Goal: Task Accomplishment & Management: Use online tool/utility

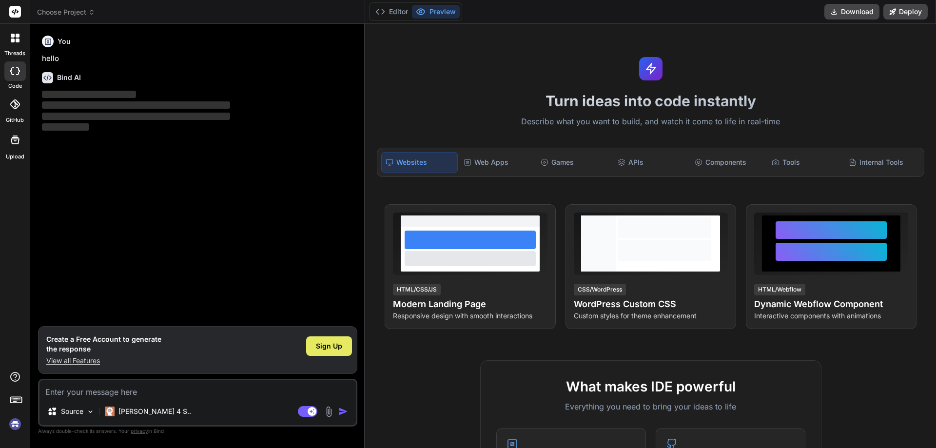
click at [334, 342] on span "Sign Up" at bounding box center [329, 346] width 26 height 10
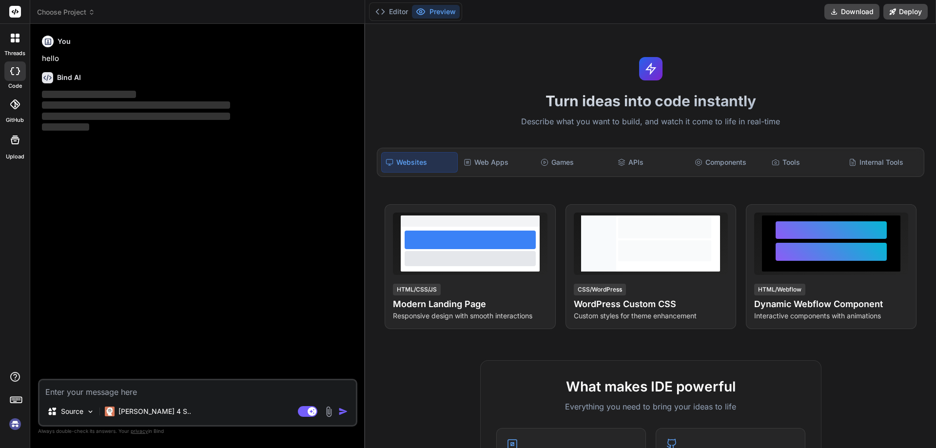
type textarea "x"
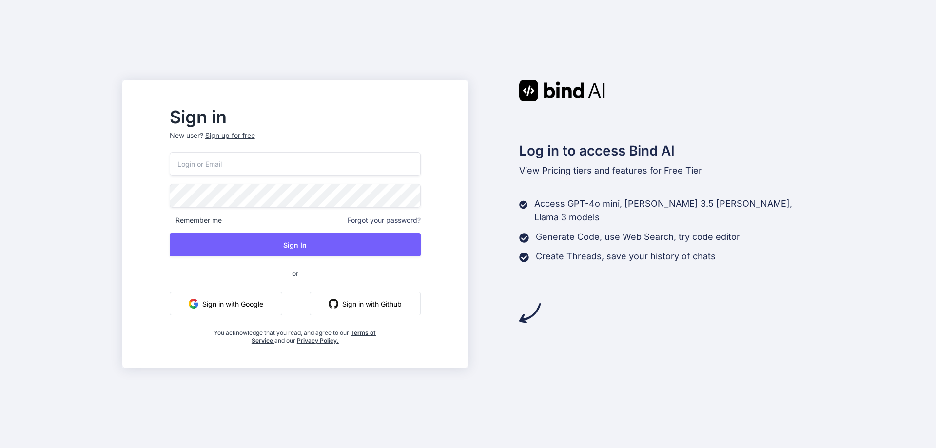
click at [345, 159] on input "email" at bounding box center [295, 164] width 251 height 24
type input "himanshusharma051999@GMAIL.COM"
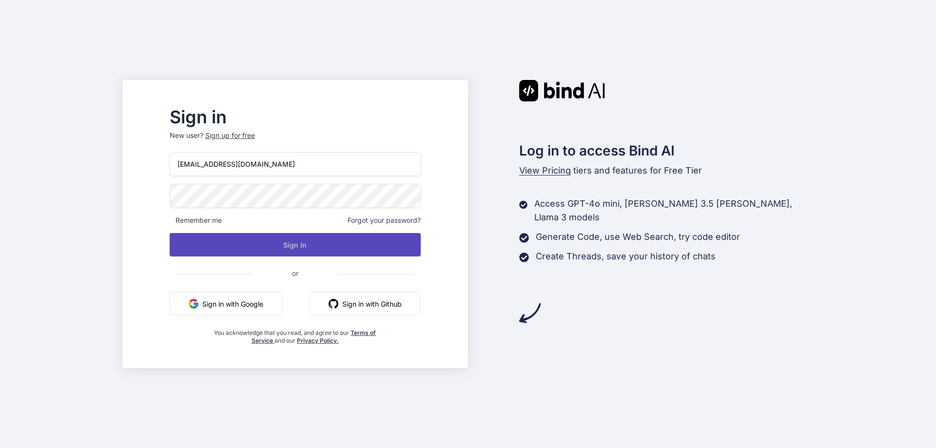
click at [319, 250] on button "Sign In" at bounding box center [295, 244] width 251 height 23
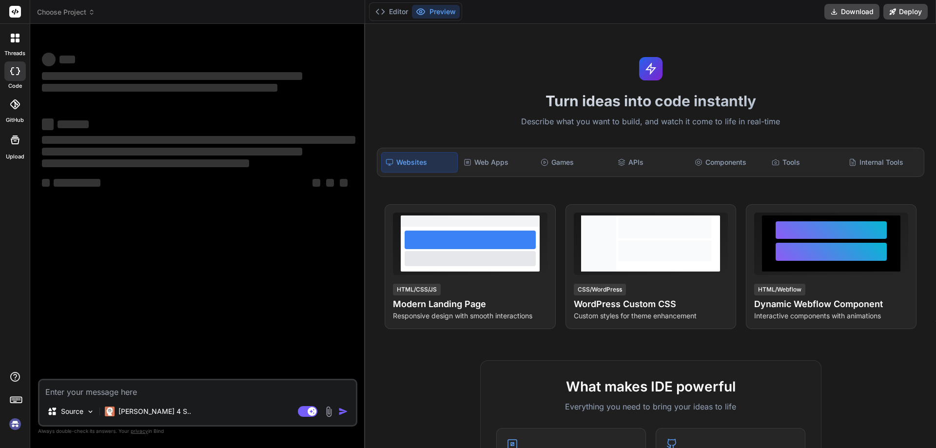
type textarea "x"
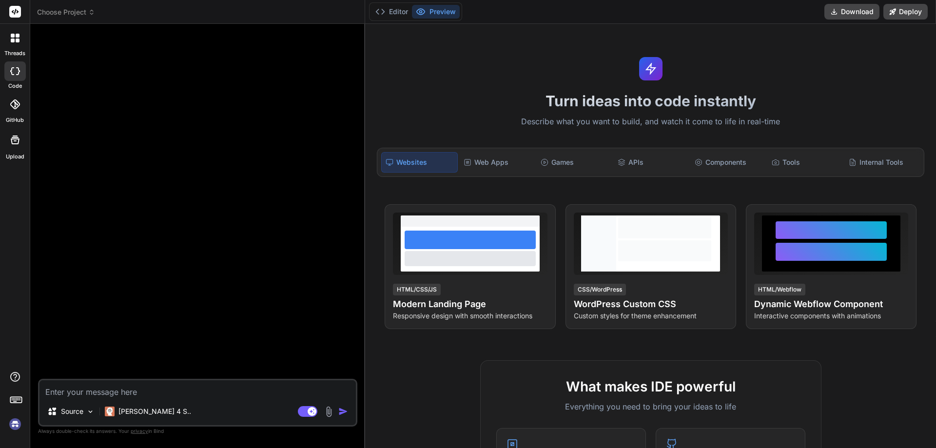
click at [157, 396] on textarea at bounding box center [197, 389] width 316 height 18
type textarea "h"
type textarea "x"
type textarea "hi"
type textarea "x"
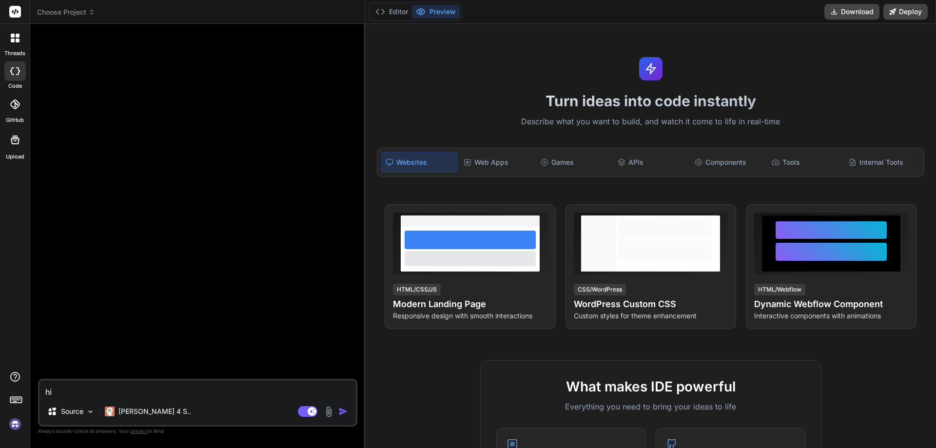
type textarea "hii"
type textarea "x"
type textarea "hii"
click at [346, 411] on img "button" at bounding box center [343, 411] width 10 height 10
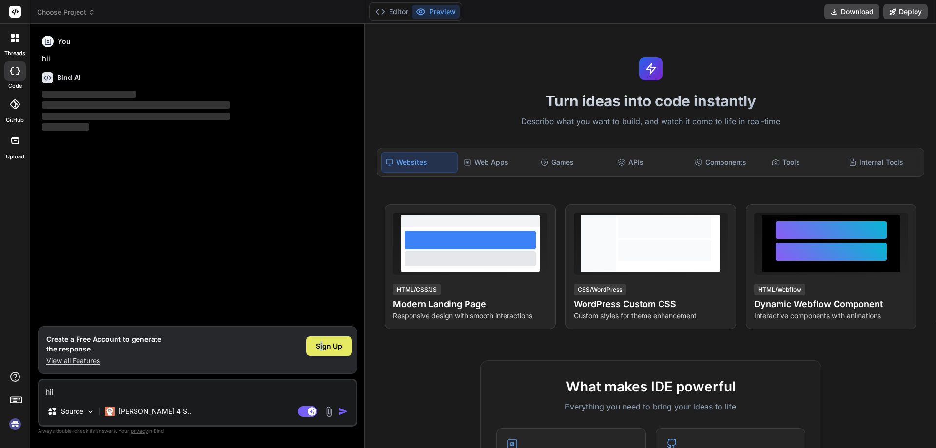
click at [322, 343] on span "Sign Up" at bounding box center [329, 346] width 26 height 10
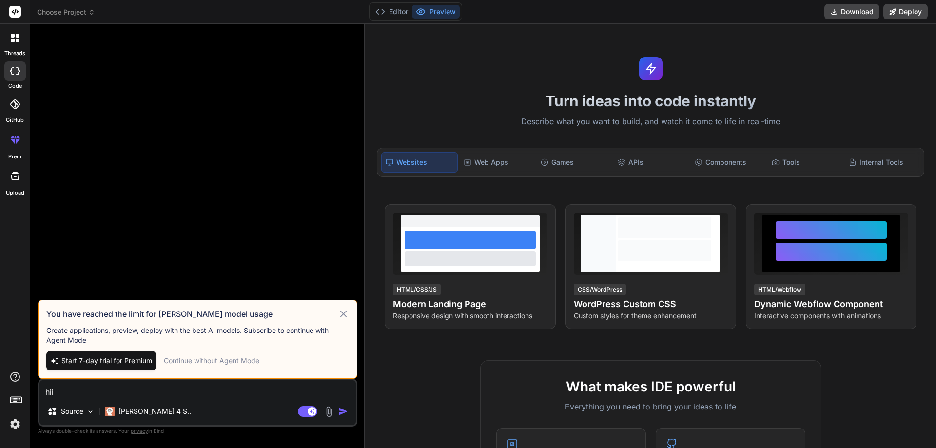
click at [230, 361] on div "Continue without Agent Mode" at bounding box center [212, 361] width 96 height 10
type textarea "x"
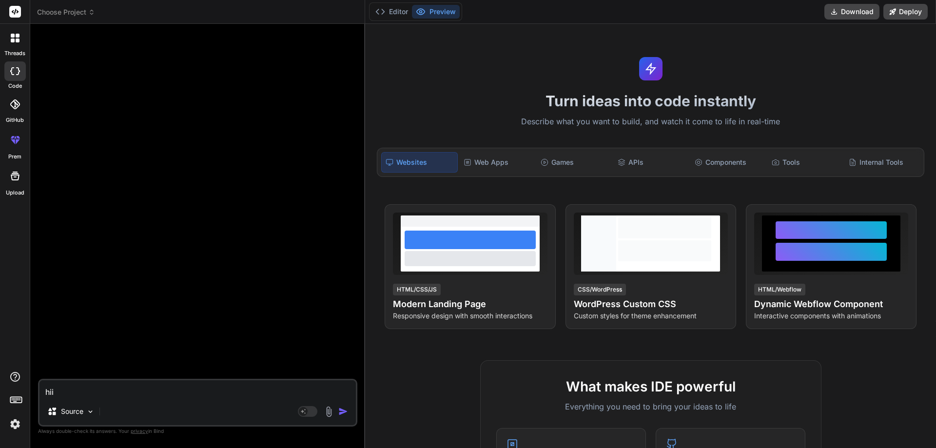
click at [112, 393] on textarea "hii" at bounding box center [197, 389] width 316 height 18
type textarea "h"
type textarea "x"
type textarea "hi"
type textarea "x"
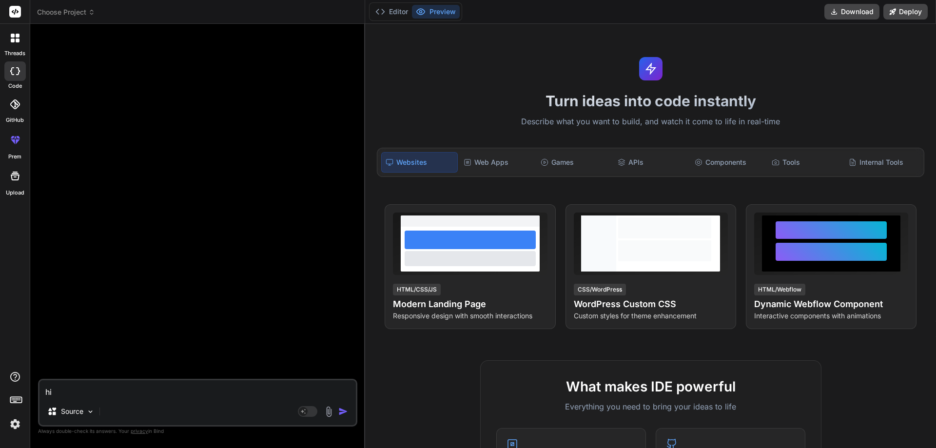
type textarea "hii"
type textarea "x"
type textarea "hii"
type textarea "x"
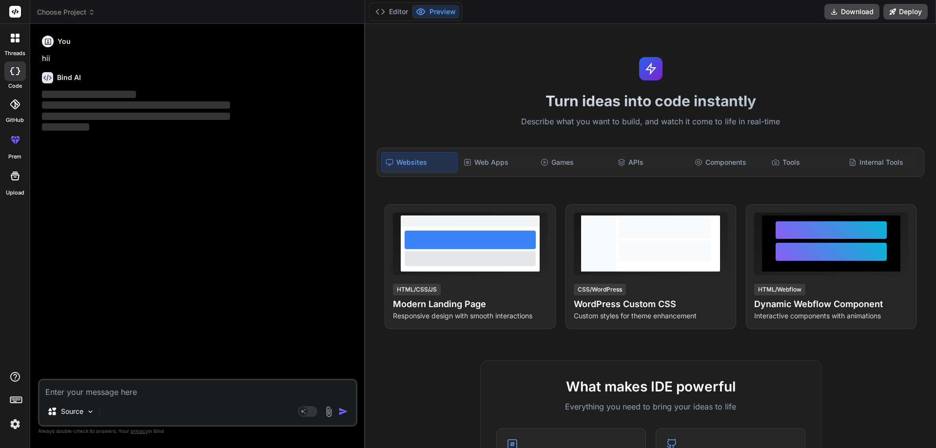
paste textarea "import java.util.*; class Main { public static void main(String[] args) { int[]…"
type textarea "import java.util.*; class Main { public static void main(String[] args) { int[]…"
type textarea "x"
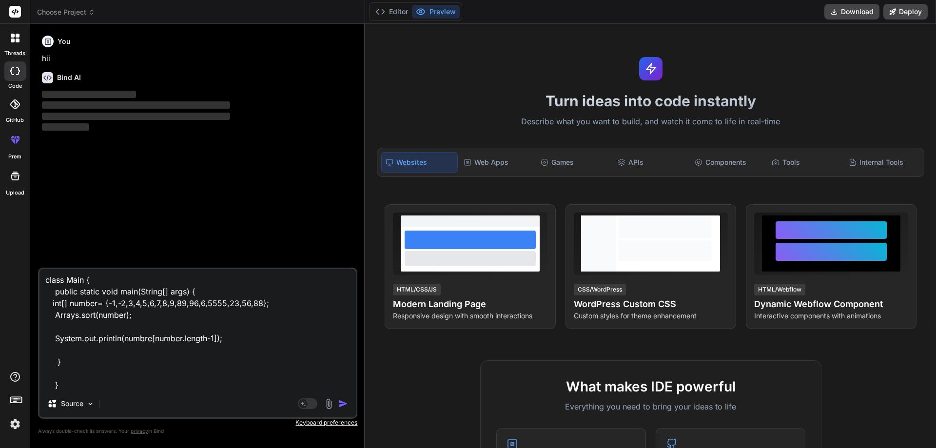
type textarea "import java.util.*; class Main { public static void main(String[] args) { int[]…"
type textarea "x"
type textarea "import java.util.*; class Main { public static void main(String[] args) { int[]…"
type textarea "x"
type textarea "import java.util.*; class Main { public static void main(String[] args) { int[]…"
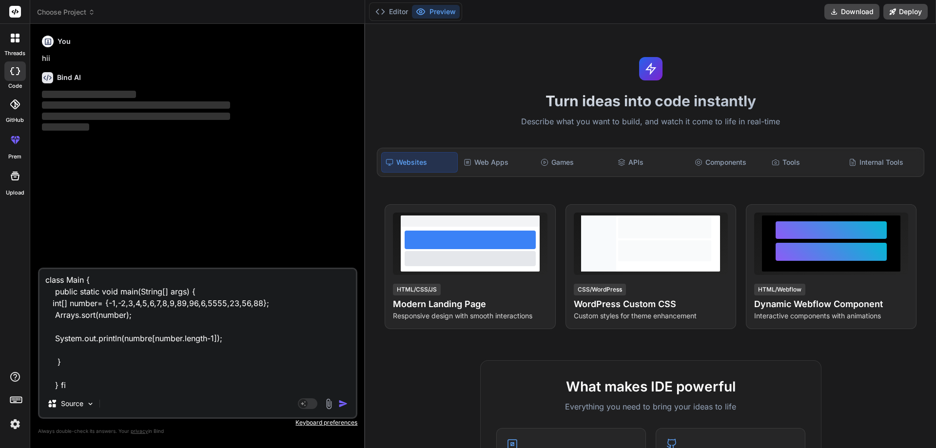
type textarea "x"
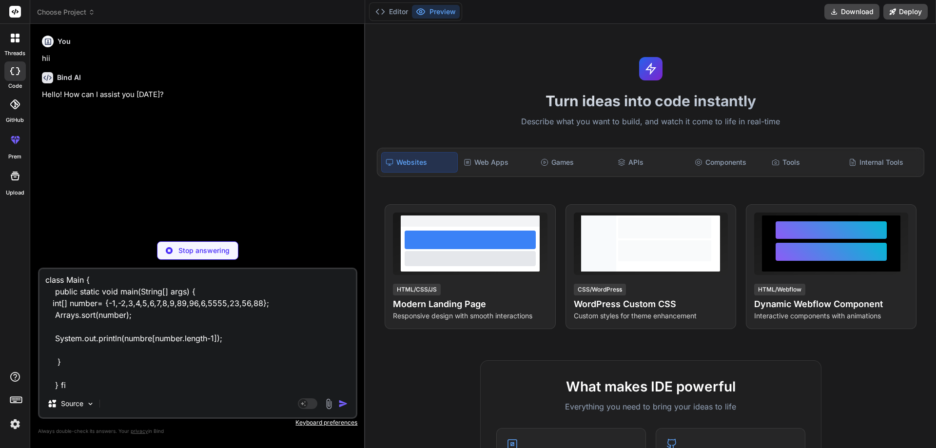
type textarea "import java.util.*; class Main { public static void main(String[] args) { int[]…"
type textarea "x"
type textarea "import java.util.*; class Main { public static void main(String[] args) { int[]…"
type textarea "x"
type textarea "import java.util.*; class Main { public static void main(String[] args) { int[]…"
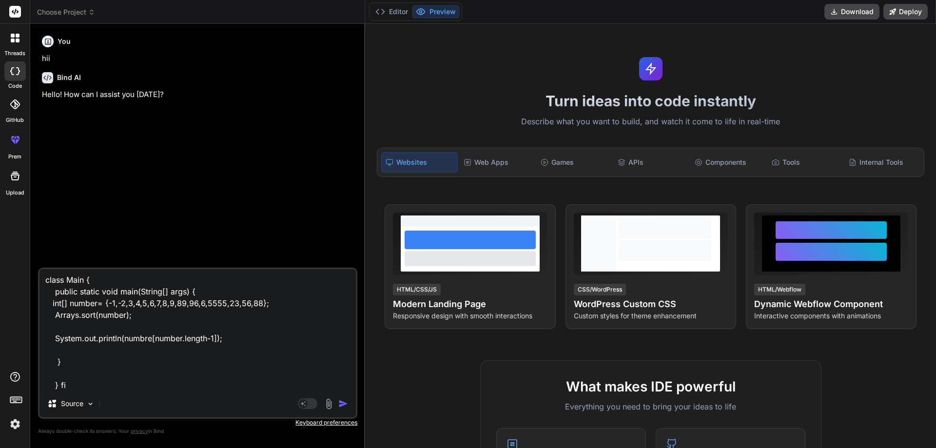
type textarea "x"
type textarea "import java.util.*; class Main { public static void main(String[] args) { int[]…"
type textarea "x"
type textarea "import java.util.*; class Main { public static void main(String[] args) { int[]…"
type textarea "x"
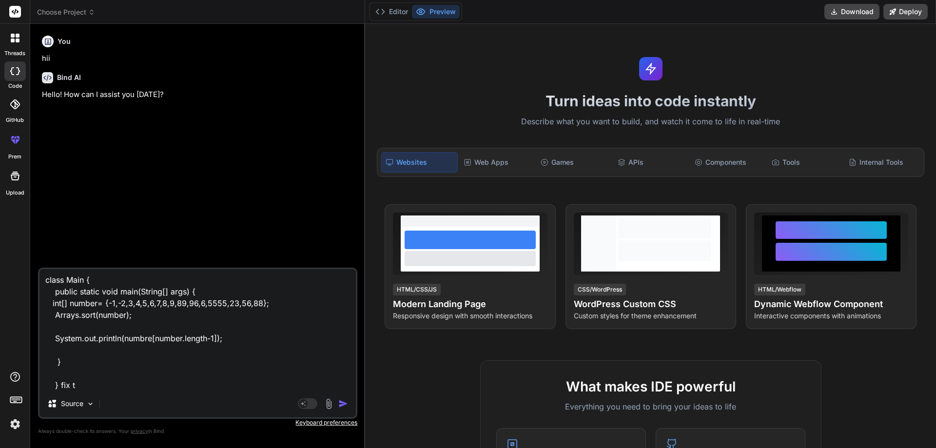
type textarea "import java.util.*; class Main { public static void main(String[] args) { int[]…"
type textarea "x"
type textarea "import java.util.*; class Main { public static void main(String[] args) { int[]…"
type textarea "x"
type textarea "import java.util.*; class Main { public static void main(String[] args) { int[]…"
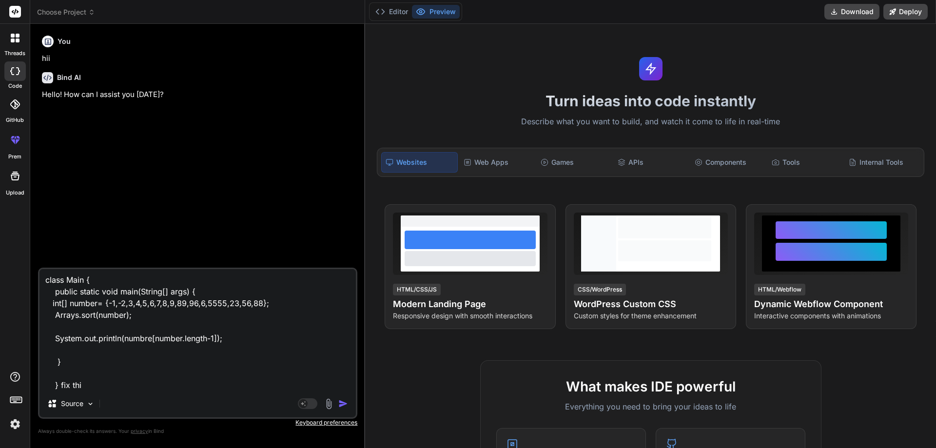
type textarea "x"
type textarea "import java.util.*; class Main { public static void main(String[] args) { int[]…"
type textarea "x"
type textarea "import java.util.*; class Main { public static void main(String[] args) { int[]…"
type textarea "x"
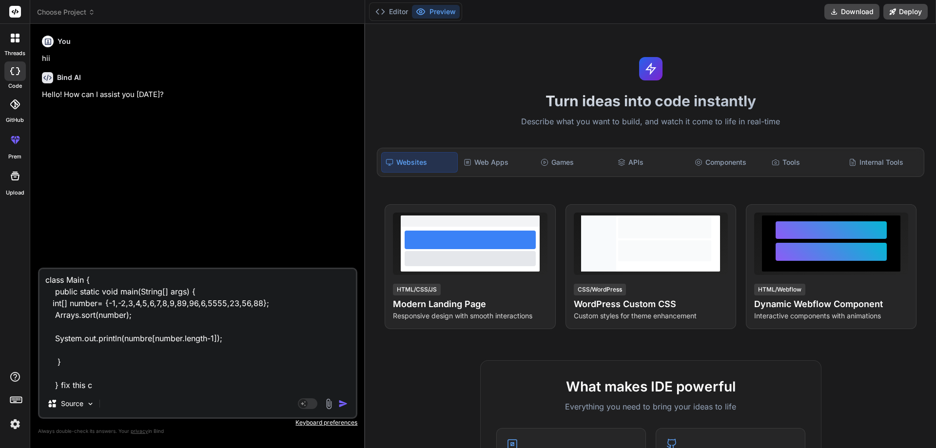
type textarea "import java.util.*; class Main { public static void main(String[] args) { int[]…"
type textarea "x"
type textarea "import java.util.*; class Main { public static void main(String[] args) { int[]…"
type textarea "x"
type textarea "import java.util.*; class Main { public static void main(String[] args) { int[]…"
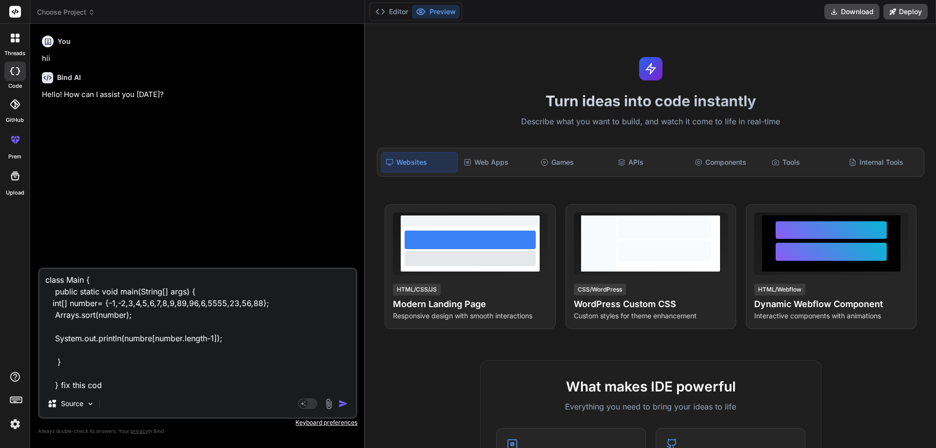
type textarea "x"
type textarea "import java.util.*; class Main { public static void main(String[] args) { int[]…"
type textarea "x"
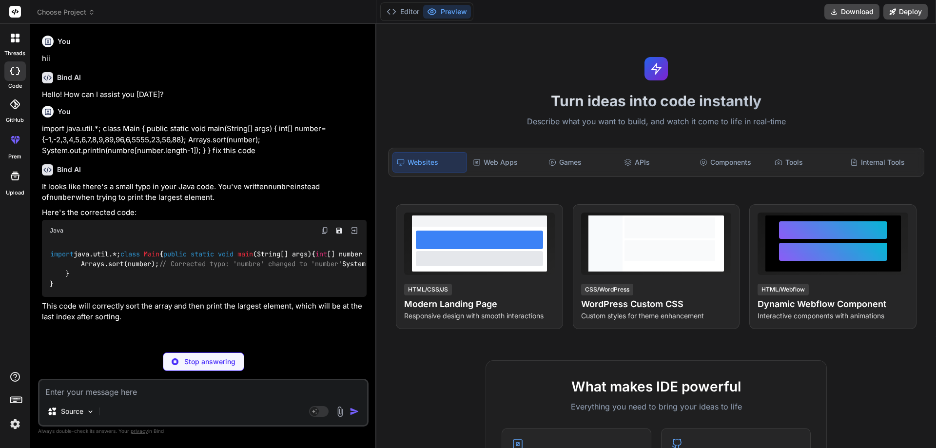
type textarea "x"
click at [324, 227] on img at bounding box center [325, 231] width 8 height 8
click at [129, 385] on textarea at bounding box center [202, 389] width 327 height 18
type textarea "i"
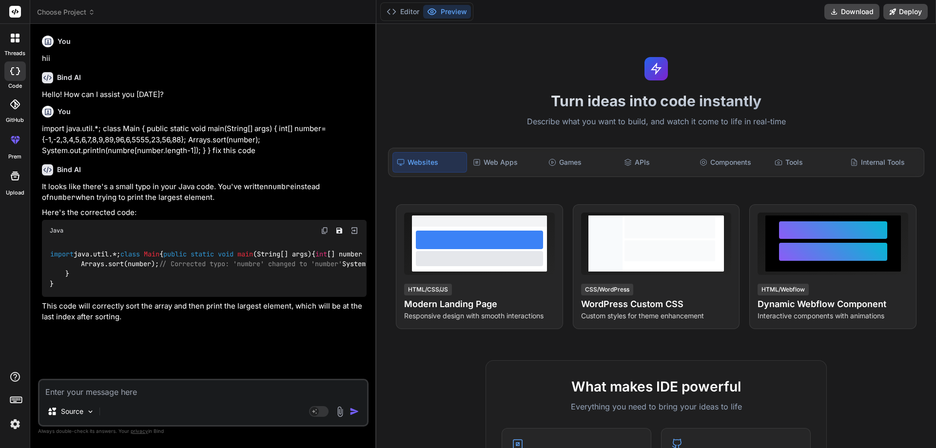
type textarea "x"
type textarea "in"
type textarea "x"
type textarea "int"
type textarea "x"
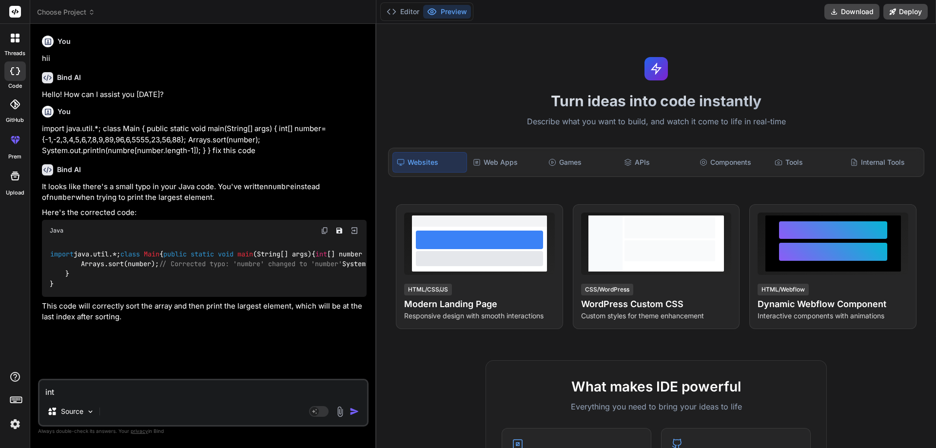
type textarea "int"
type textarea "x"
type textarea "int ="
type textarea "x"
type textarea "int ="
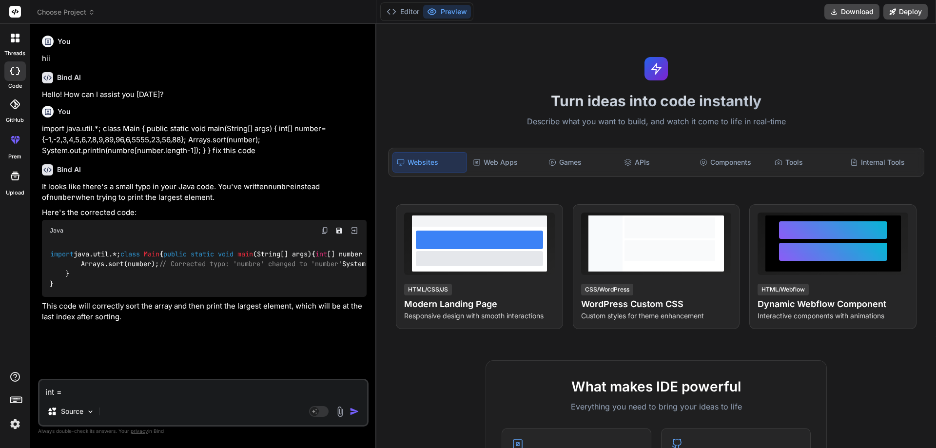
type textarea "x"
type textarea "int = 1"
type textarea "x"
type textarea "int = 12"
type textarea "x"
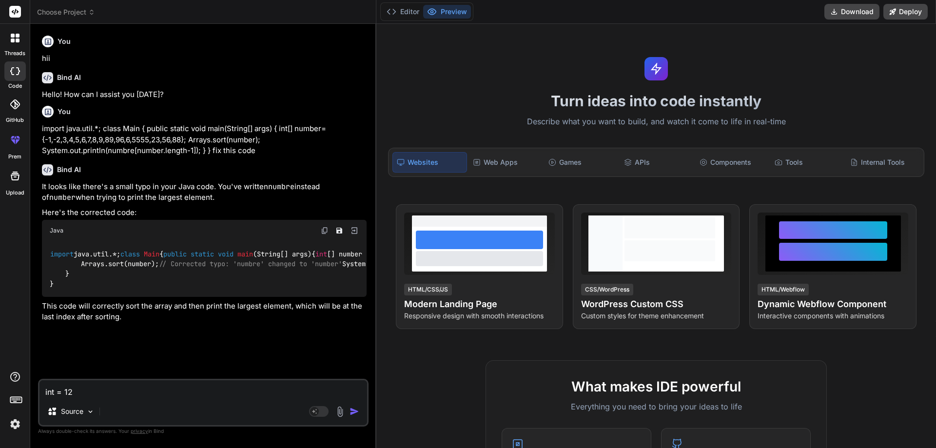
type textarea "int = 123"
type textarea "x"
type textarea "int = 1234"
type textarea "x"
type textarea "int = 1234;"
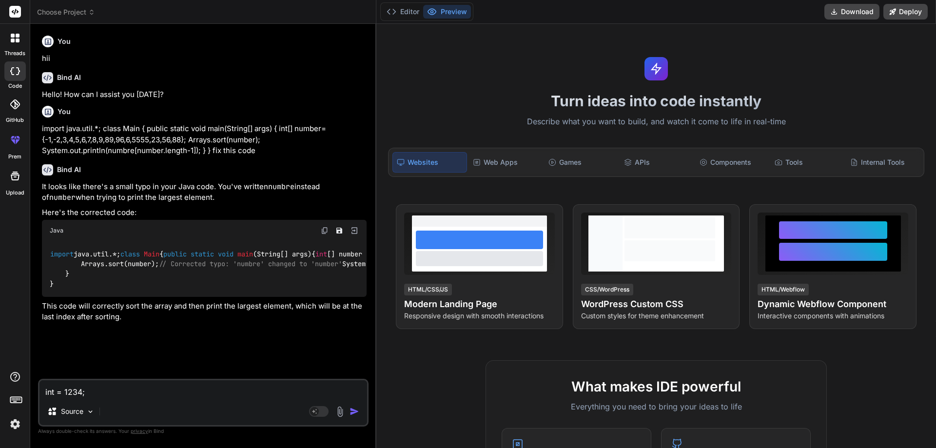
type textarea "x"
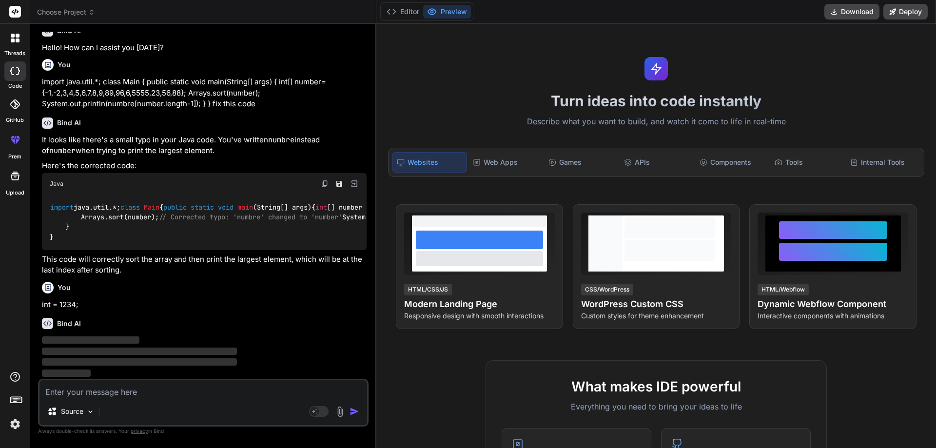
scroll to position [118, 0]
type textarea "p"
type textarea "x"
type textarea "pr"
type textarea "x"
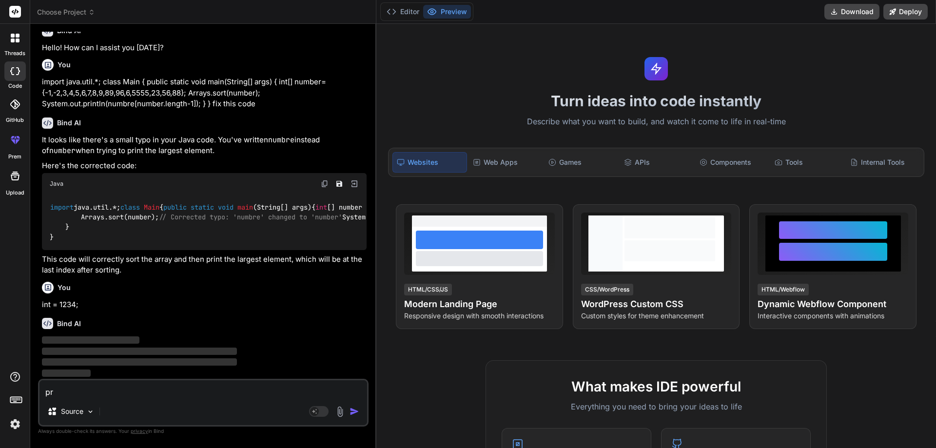
type textarea "pri"
type textarea "x"
type textarea "prin"
type textarea "x"
type textarea "print"
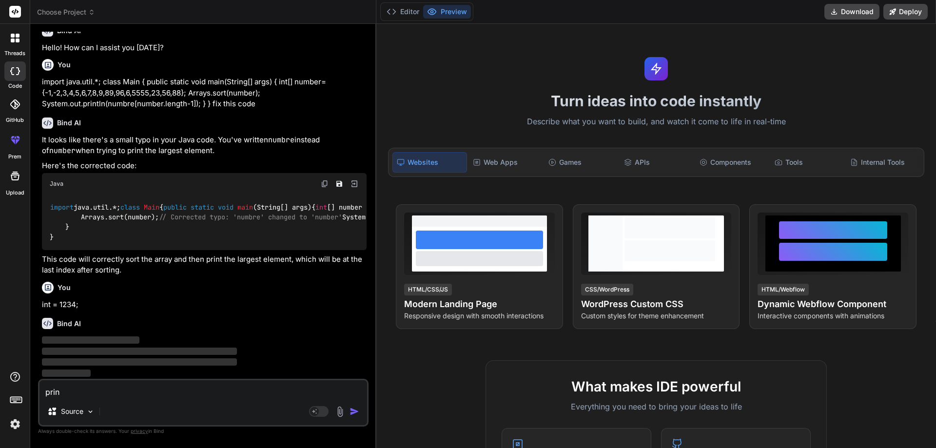
type textarea "x"
type textarea "print"
type textarea "x"
type textarea "print t"
type textarea "x"
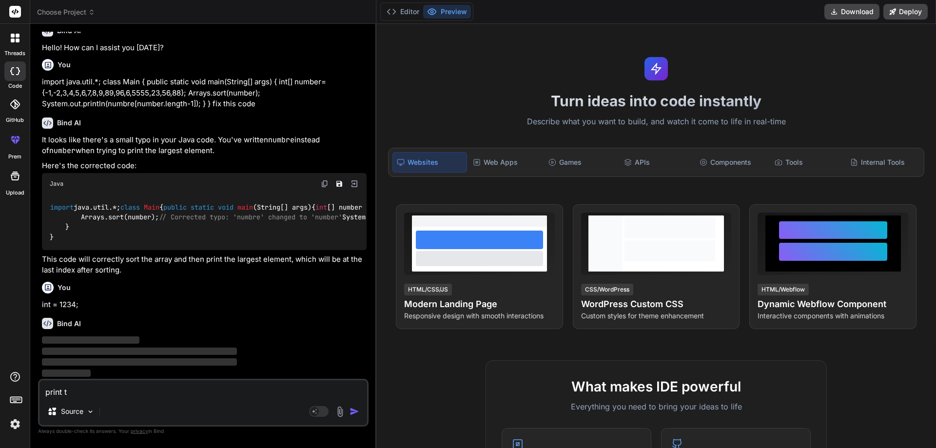
type textarea "print th"
type textarea "x"
type textarea "print the"
type textarea "x"
type textarea "print the"
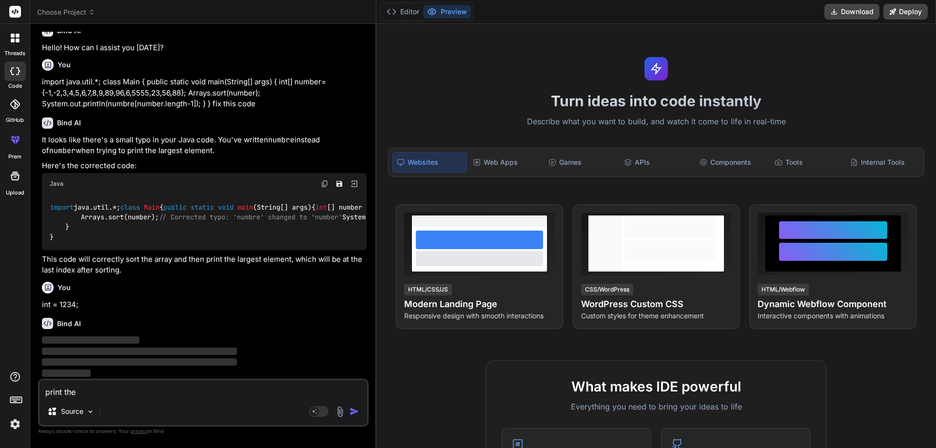
type textarea "x"
type textarea "print the a"
type textarea "x"
type textarea "print the av"
type textarea "x"
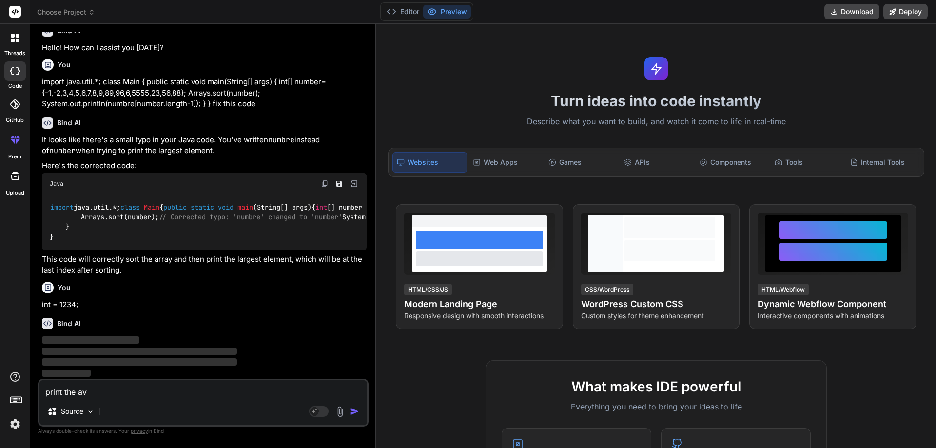
type textarea "print the ave"
type textarea "x"
type textarea "print the aver"
type textarea "x"
type textarea "print the ave"
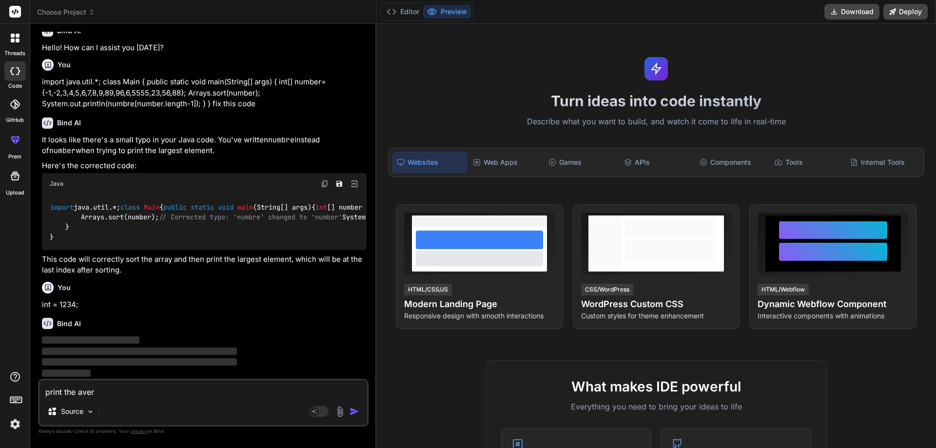
type textarea "x"
type textarea "print the av"
type textarea "x"
type textarea "print the a"
type textarea "x"
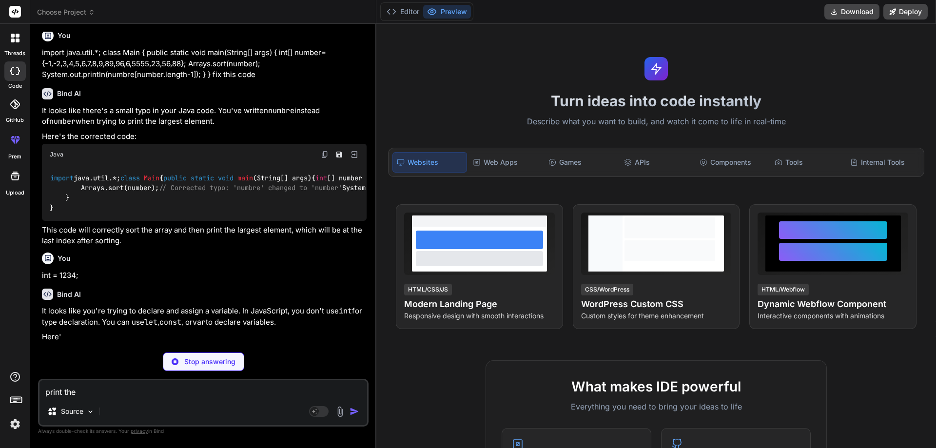
type textarea "print th"
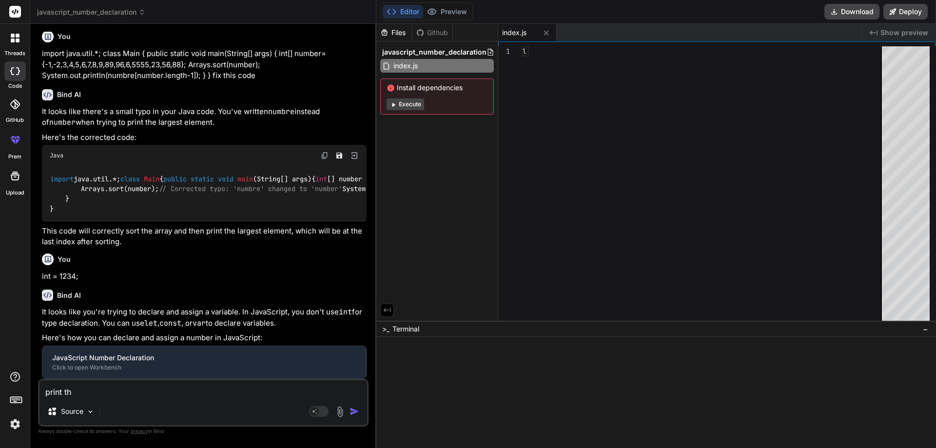
type textarea "x"
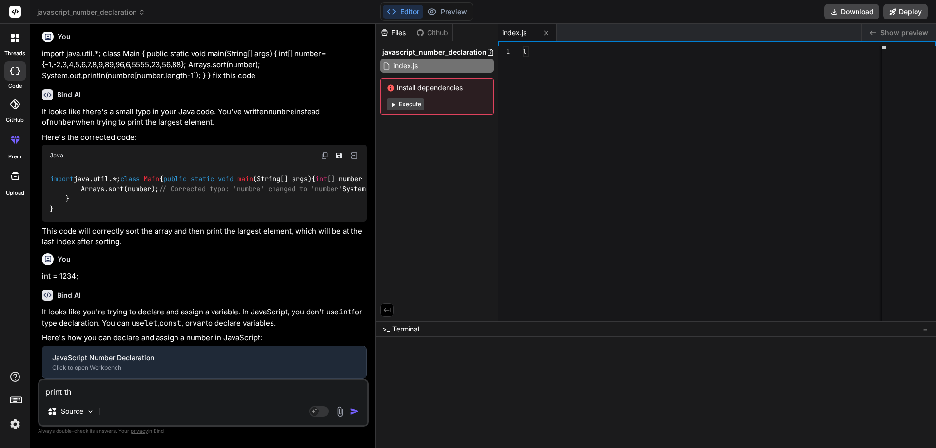
type textarea "print t"
type textarea "x"
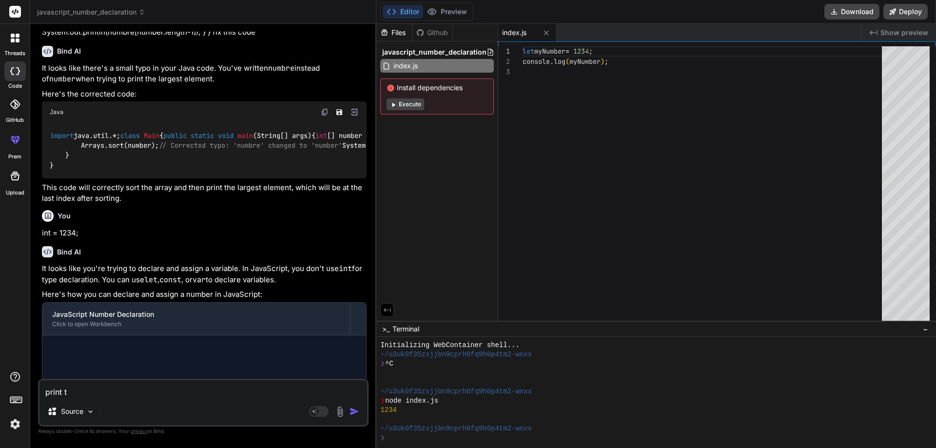
scroll to position [9, 0]
type textarea "print"
type textarea "x"
type textarea "print"
type textarea "x"
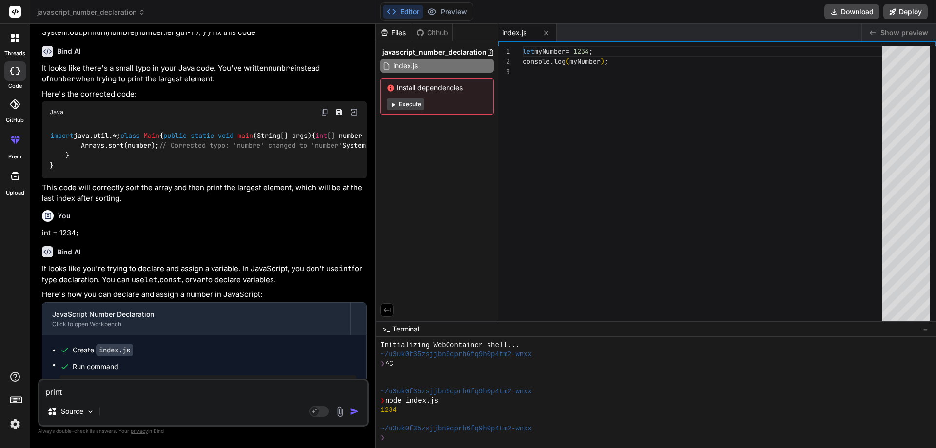
type textarea "prin"
type textarea "x"
type textarea "pri"
type textarea "x"
type textarea "pr"
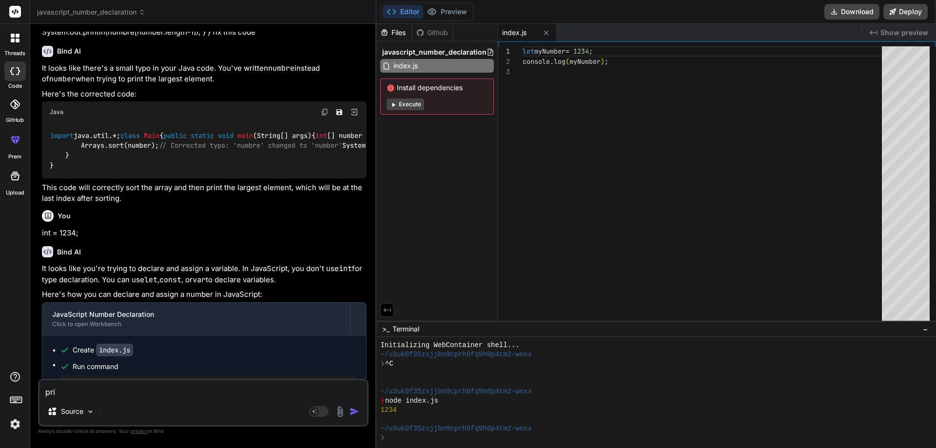
type textarea "x"
type textarea "p"
type textarea "x"
type textarea "w"
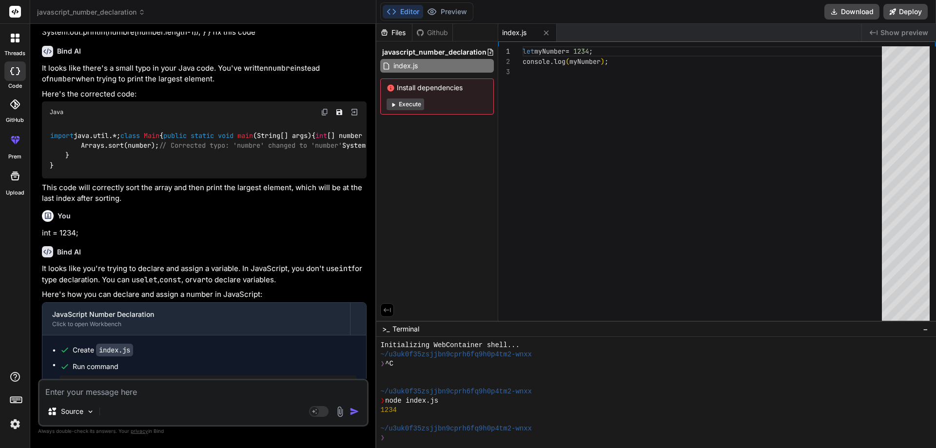
type textarea "x"
type textarea "wr"
type textarea "x"
type textarea "wri"
type textarea "x"
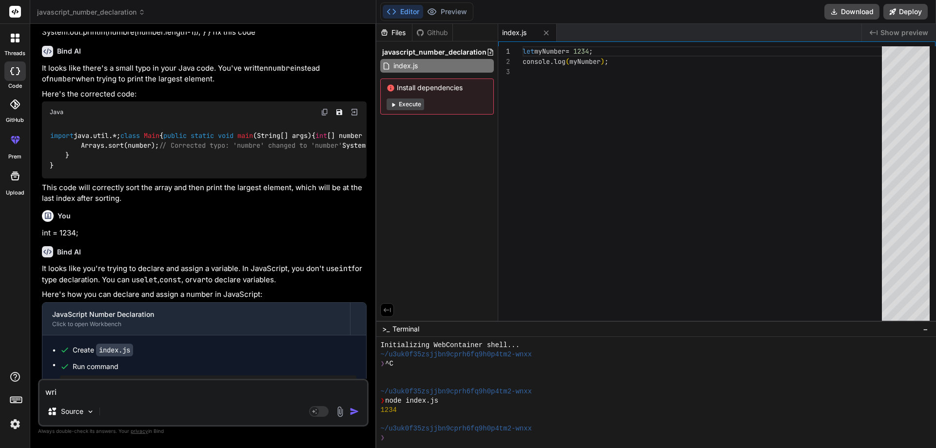
type textarea "wrir"
type textarea "x"
type textarea "wrire"
type textarea "x"
type textarea "wrire"
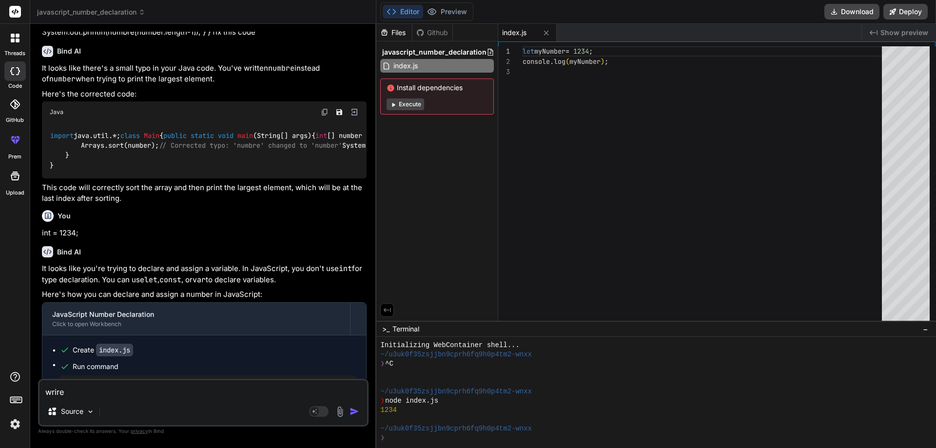
type textarea "x"
type textarea "wrire"
type textarea "x"
type textarea "wrir"
type textarea "x"
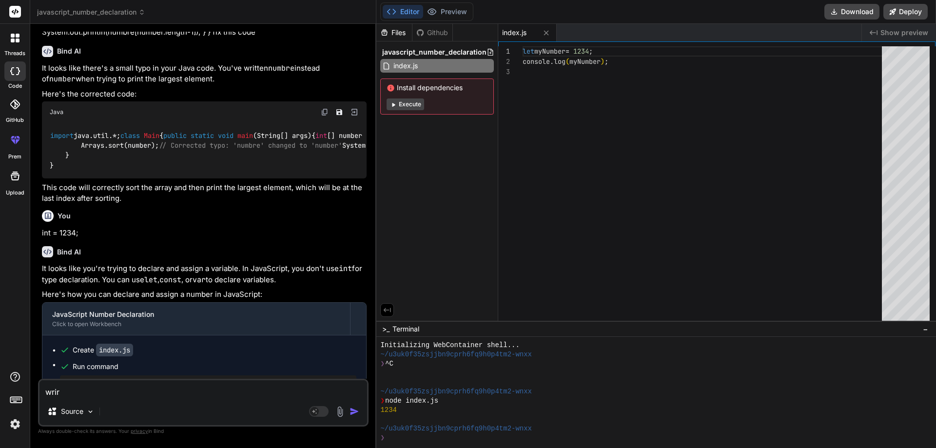
type textarea "wri"
type textarea "x"
type textarea "writ"
type textarea "x"
type textarea "write"
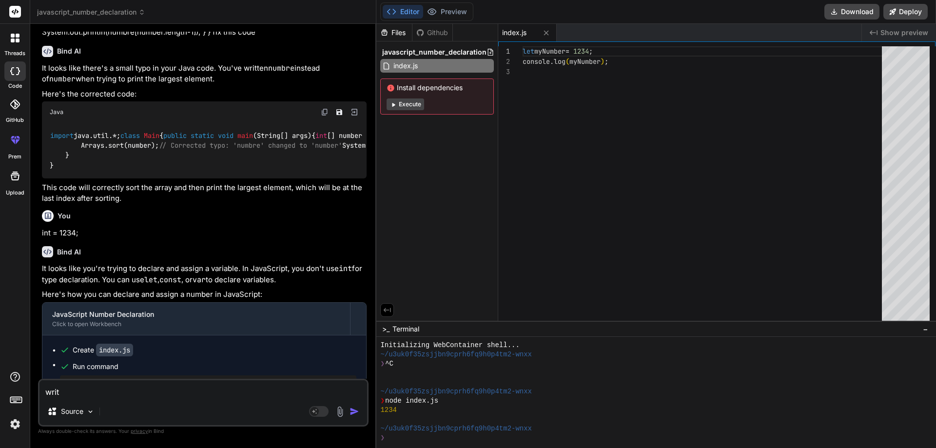
type textarea "x"
type textarea "write"
type textarea "x"
type textarea "write t"
type textarea "x"
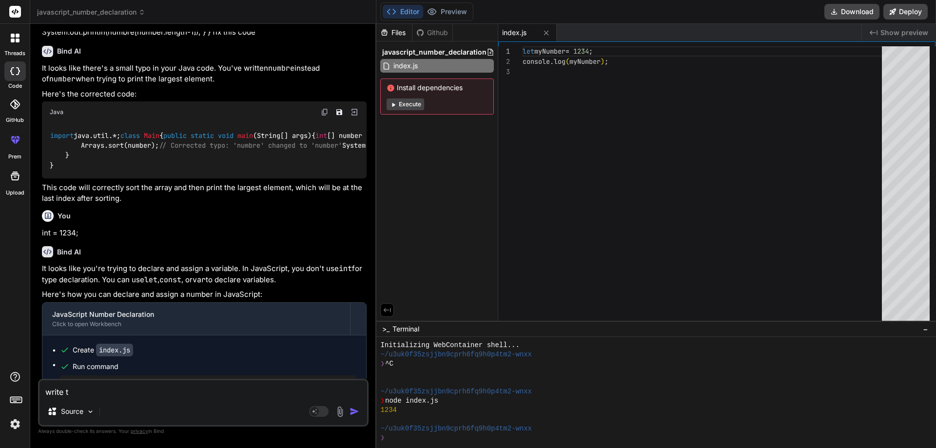
type textarea "write th"
type textarea "x"
type textarea "write the"
type textarea "x"
type textarea "write the"
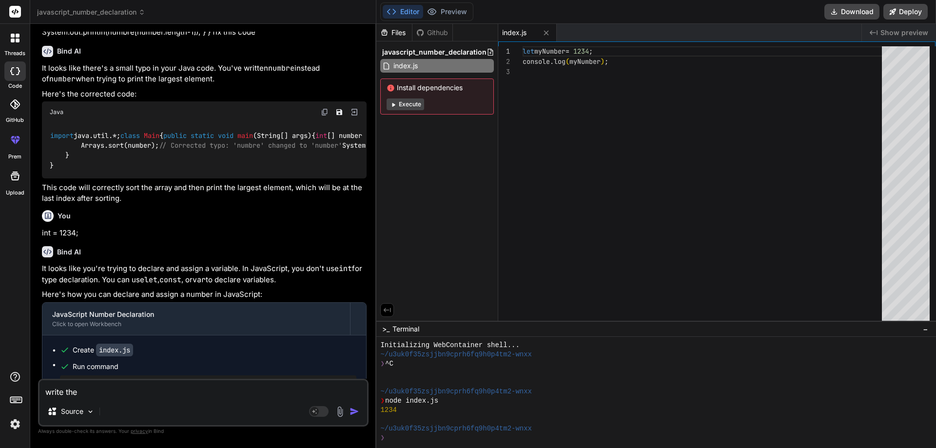
type textarea "x"
type textarea "write the t"
type textarea "x"
type textarea "write the"
type textarea "x"
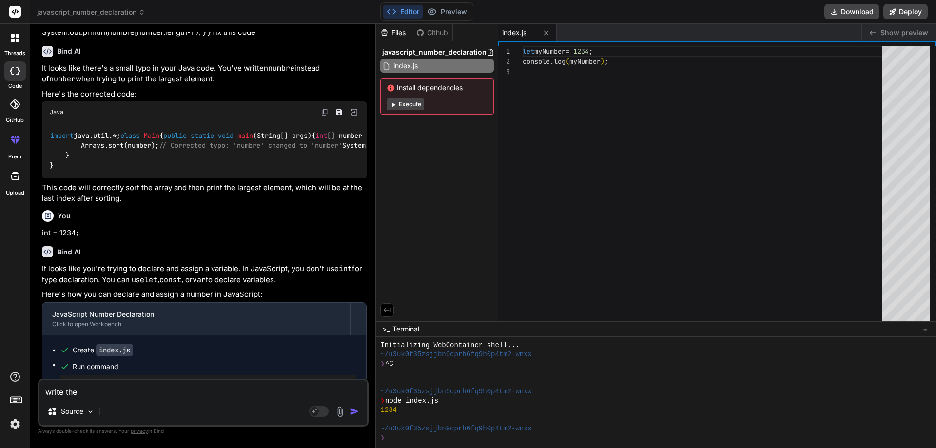
type textarea "write the a"
type textarea "x"
type textarea "write the"
type textarea "x"
type textarea "write the j"
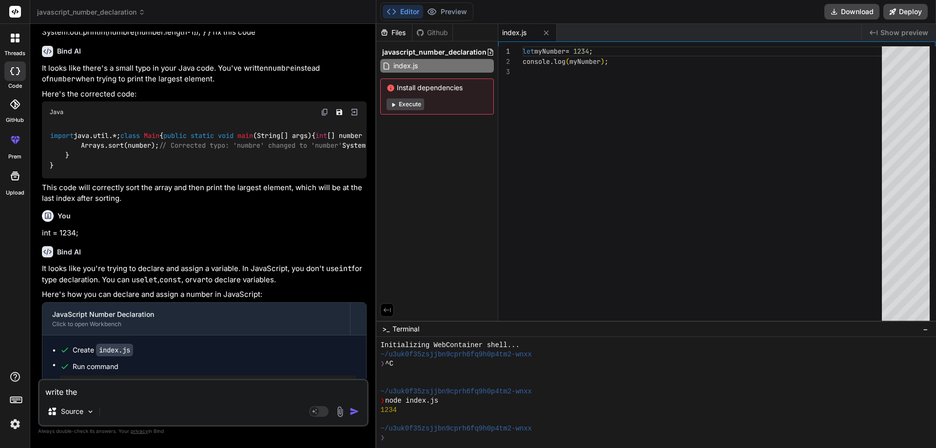
type textarea "x"
type textarea "write the ja"
type textarea "x"
type textarea "write the jav"
type textarea "x"
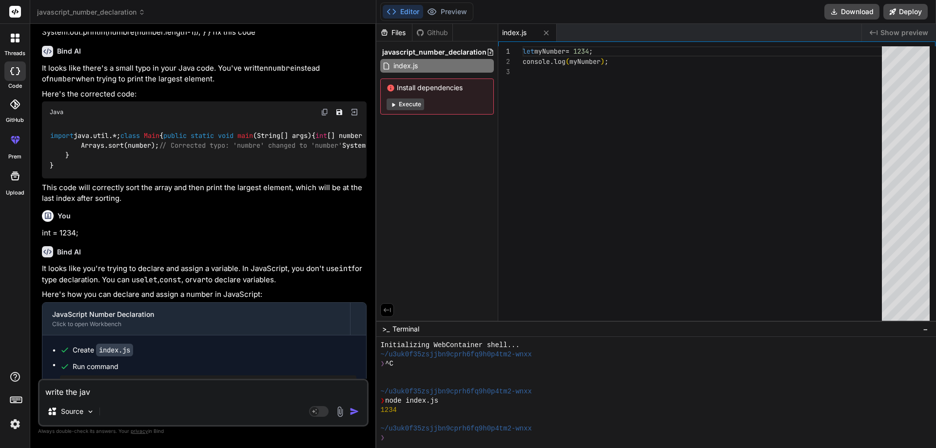
type textarea "write the java"
type textarea "x"
type textarea "write the java"
type textarea "x"
type textarea "write the java c"
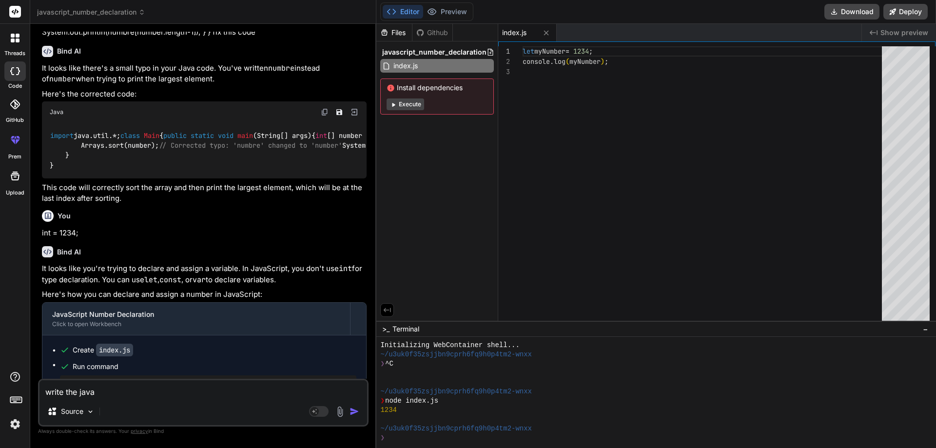
type textarea "x"
type textarea "write the java co"
type textarea "x"
type textarea "write the java cod"
type textarea "x"
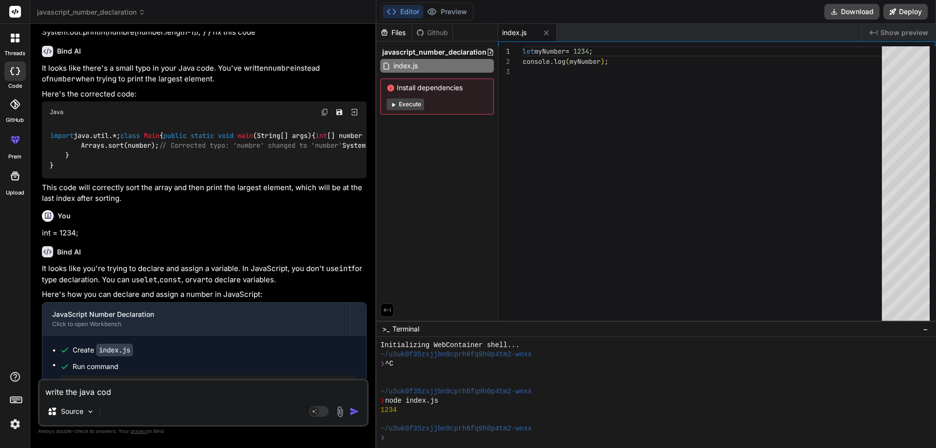
type textarea "write the java code"
type textarea "x"
type textarea "write the java code"
type textarea "x"
type textarea "write the java code t"
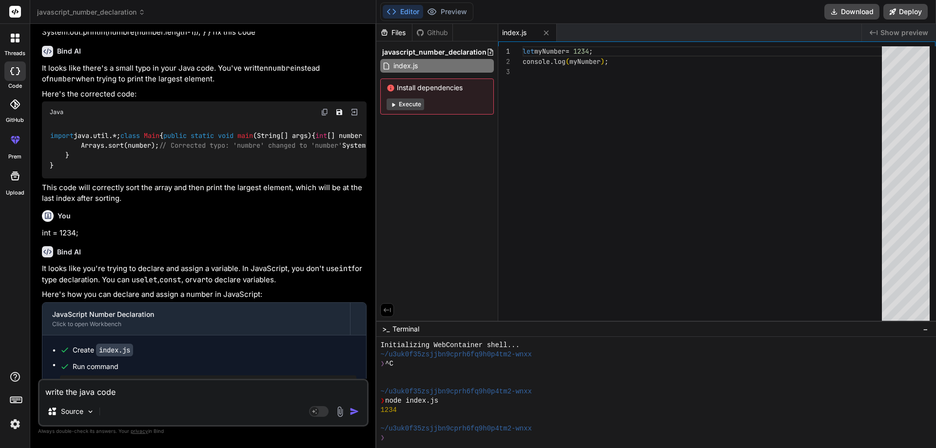
type textarea "x"
type textarea "write the java code t["
type textarea "x"
type textarea "write the java code t["
type textarea "x"
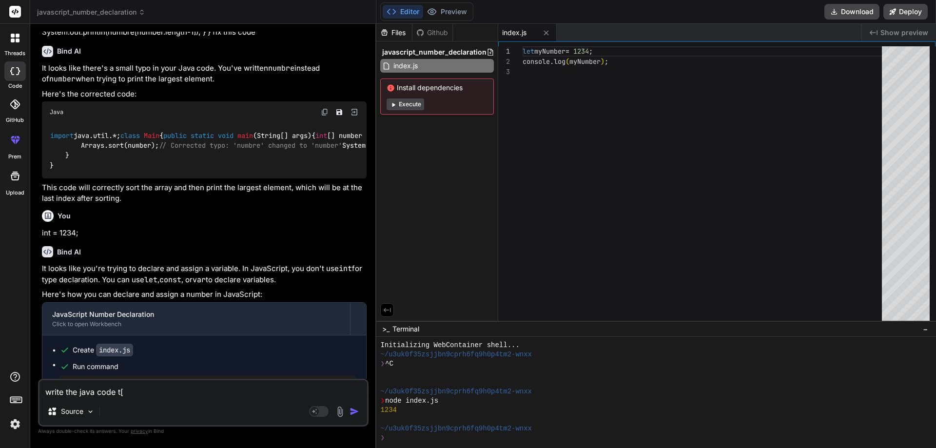
type textarea "write the java code t["
type textarea "x"
type textarea "write the java code t"
type textarea "x"
type textarea "write the java code to"
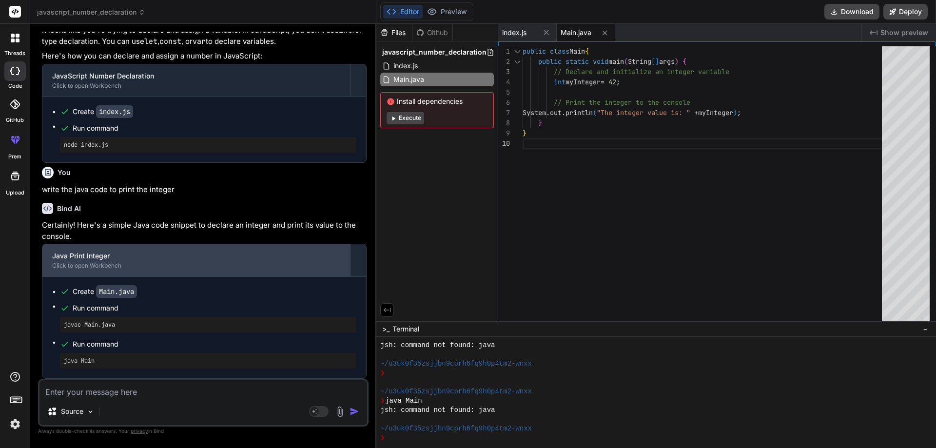
scroll to position [428, 0]
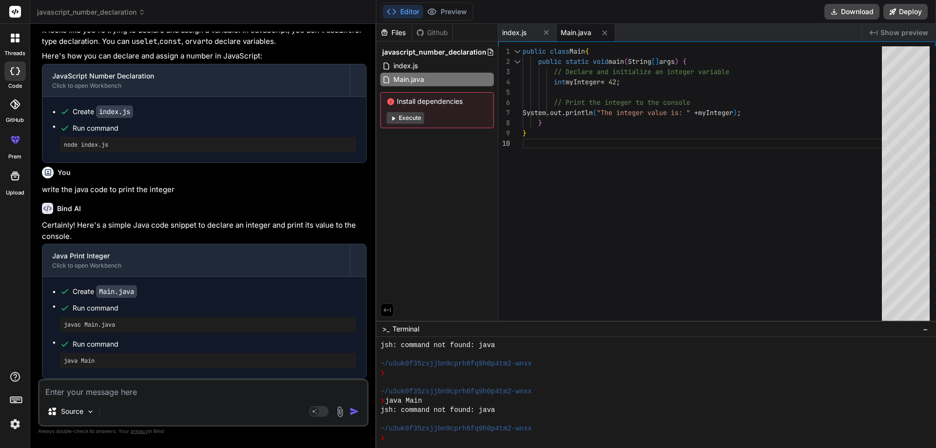
click at [92, 397] on textarea at bounding box center [202, 389] width 327 height 18
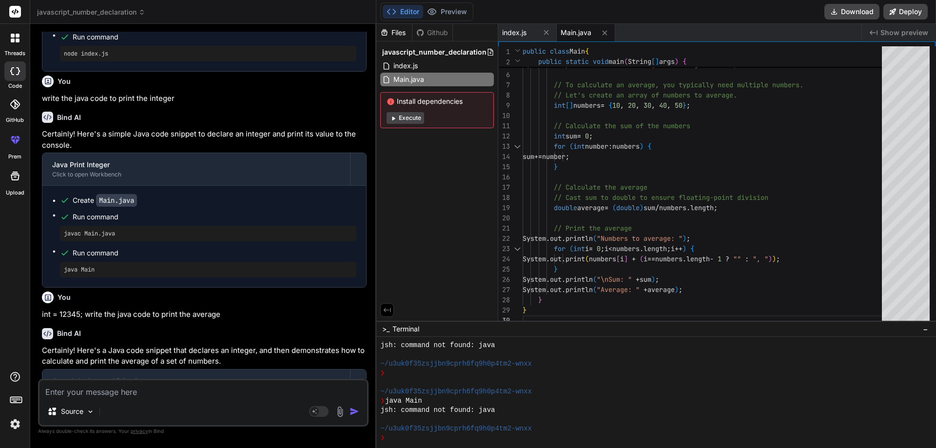
scroll to position [401, 0]
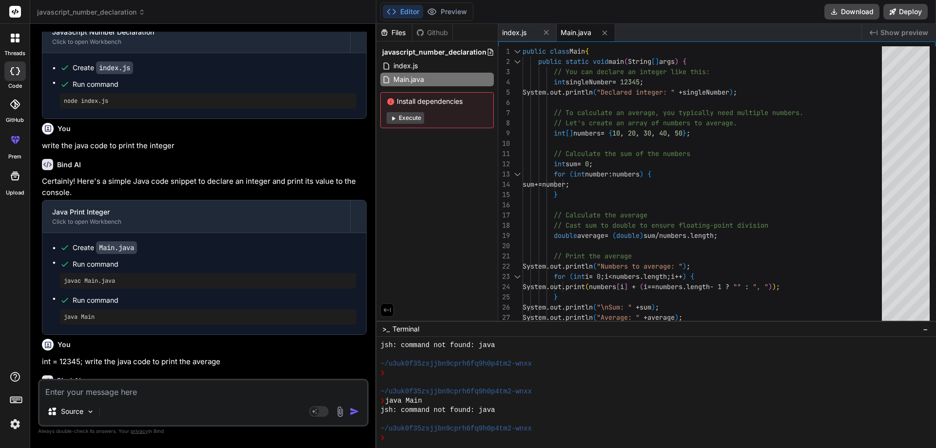
click at [129, 393] on textarea at bounding box center [202, 389] width 327 height 18
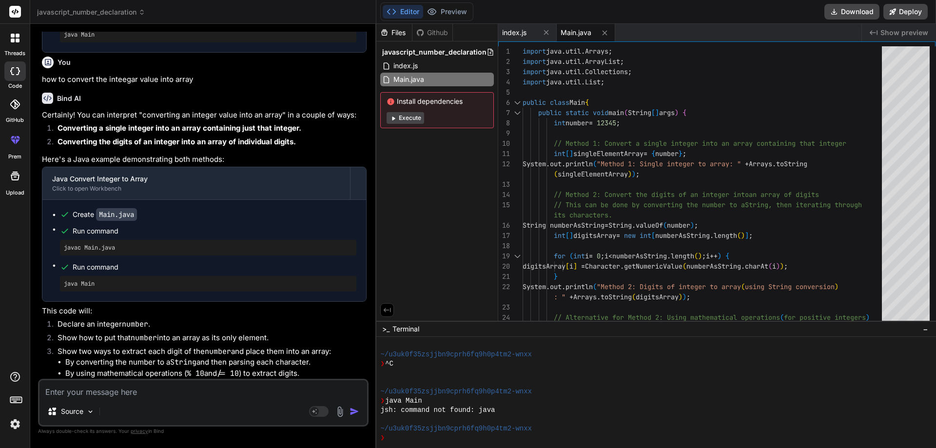
scroll to position [971, 0]
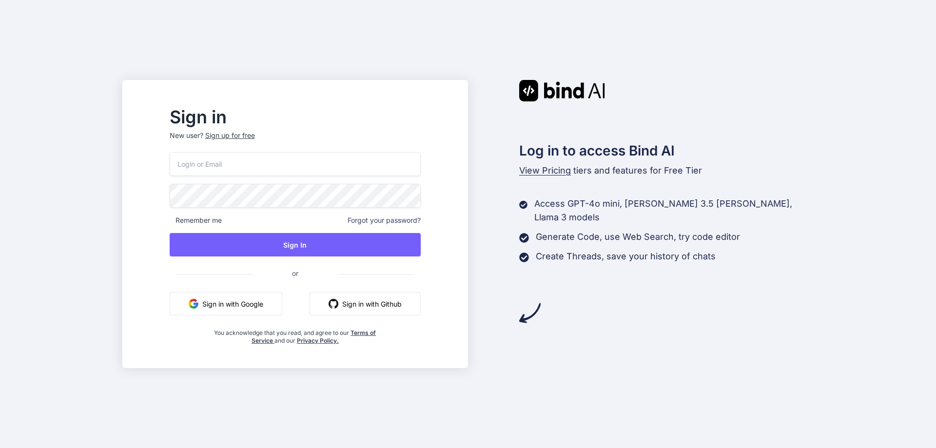
click at [291, 172] on input "email" at bounding box center [295, 164] width 251 height 24
type input "himanshusharma051999@gmail.com"
click at [309, 259] on div "himanshusharma051999@gmail.com Remember me Forgot your password? Sign In or Sig…" at bounding box center [295, 248] width 251 height 192
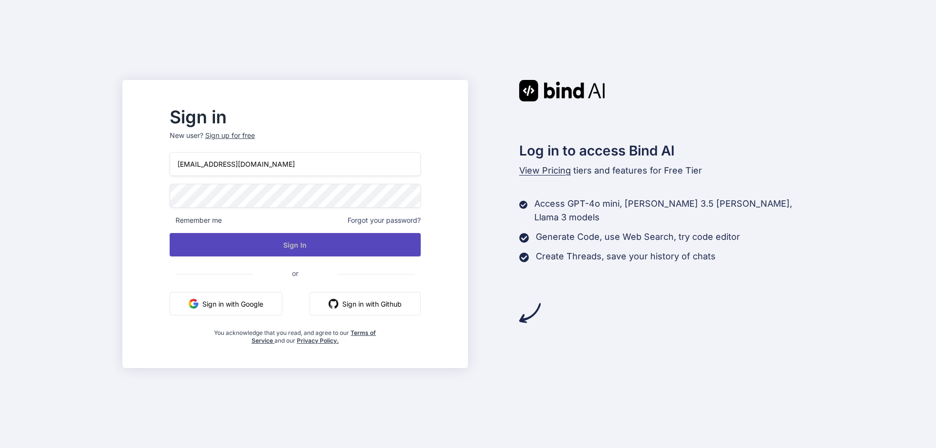
click at [315, 249] on button "Sign In" at bounding box center [295, 244] width 251 height 23
